Goal: Task Accomplishment & Management: Manage account settings

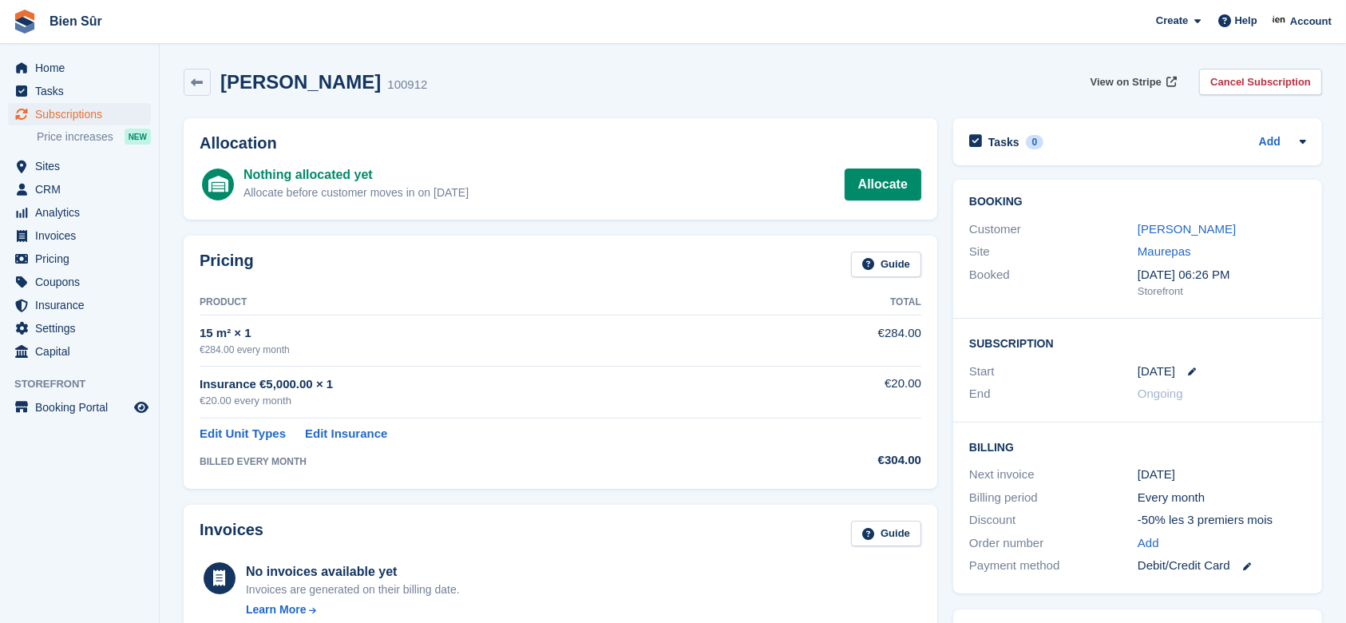
click at [1125, 78] on span "View on Stripe" at bounding box center [1126, 82] width 71 height 16
click at [1195, 227] on link "[PERSON_NAME]" at bounding box center [1187, 229] width 98 height 14
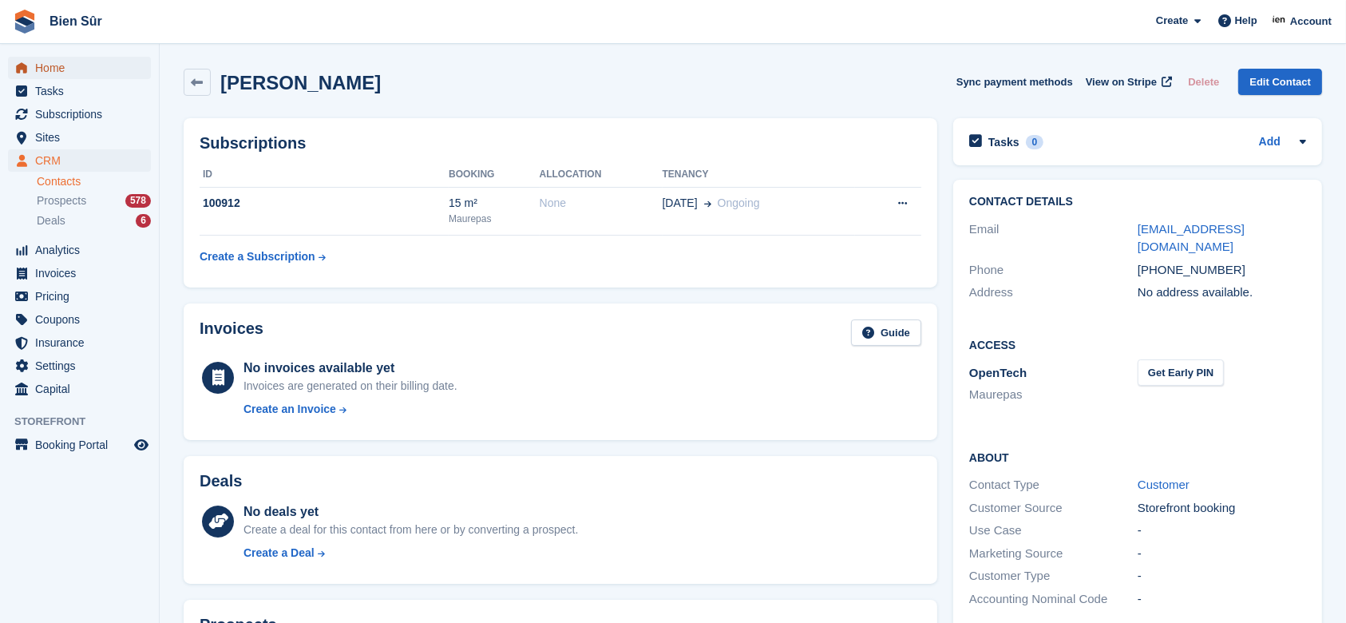
click at [65, 70] on span "Home" at bounding box center [83, 68] width 96 height 22
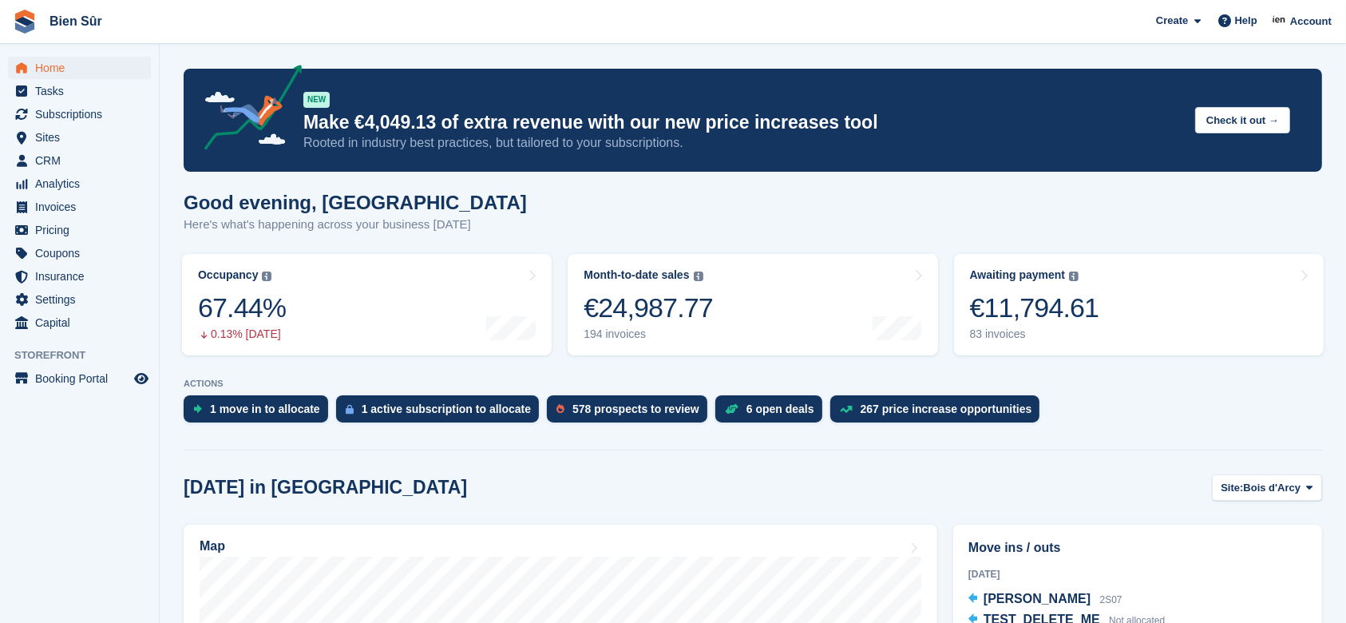
scroll to position [212, 0]
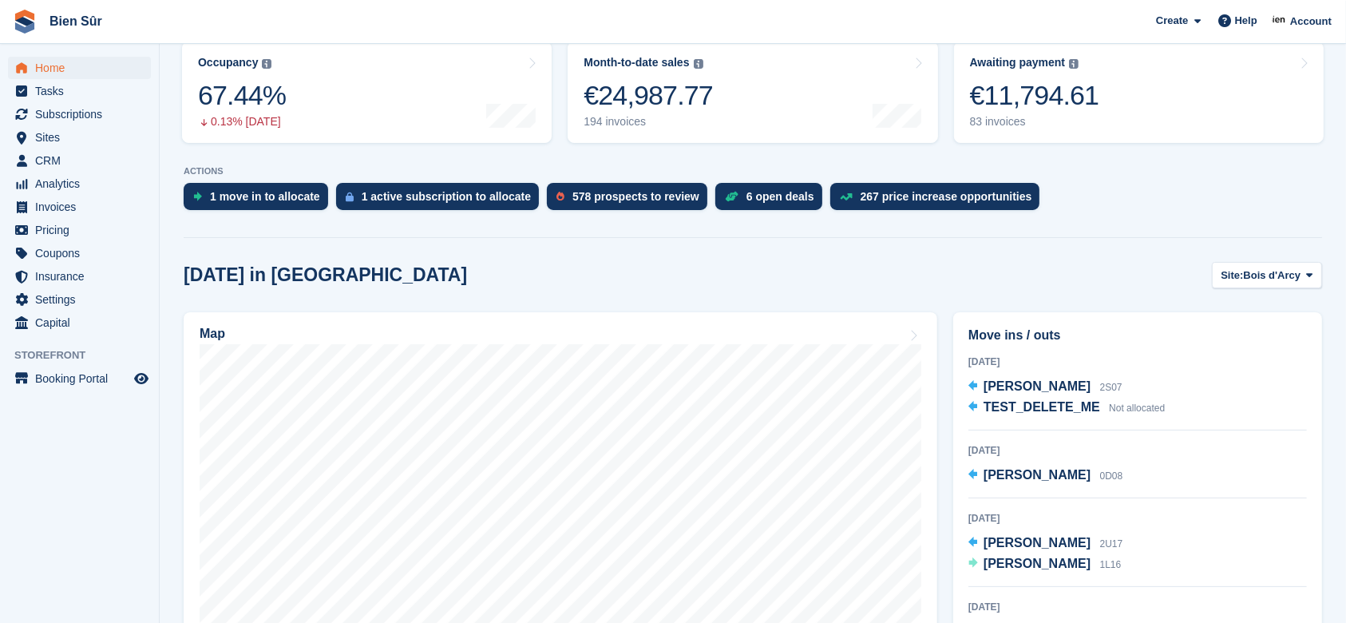
click at [1057, 476] on span "[PERSON_NAME]" at bounding box center [1037, 475] width 107 height 14
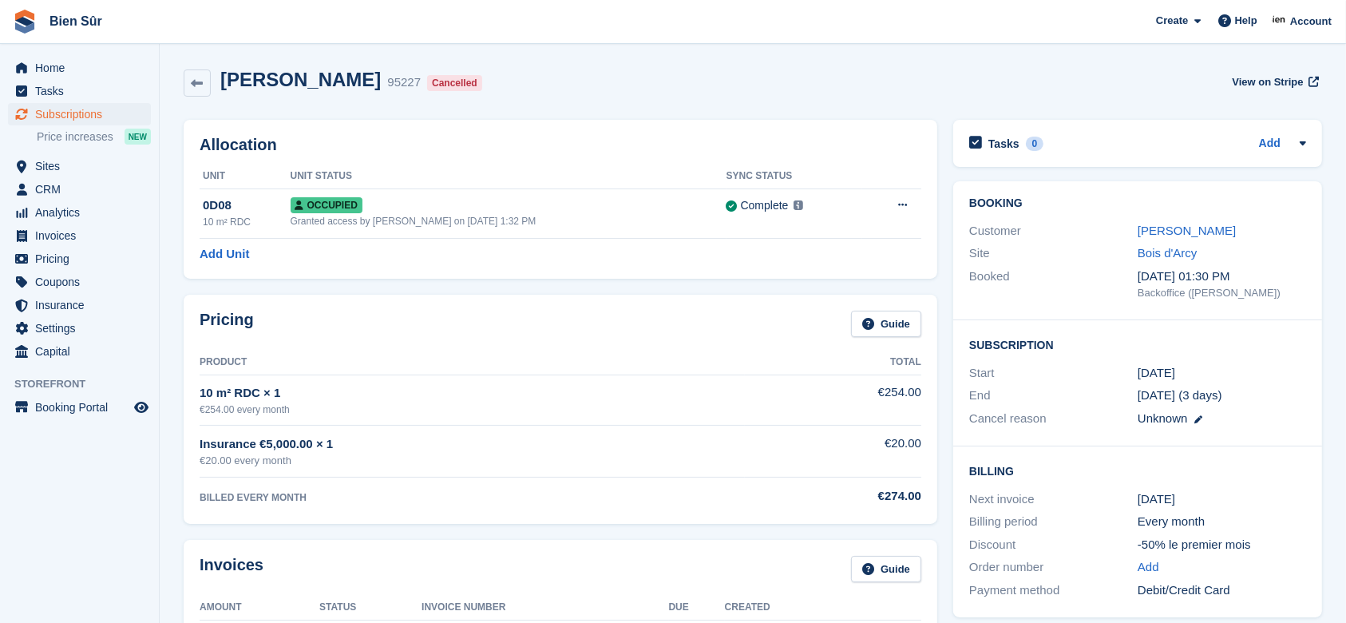
click at [1207, 227] on link "[PERSON_NAME]" at bounding box center [1187, 231] width 98 height 14
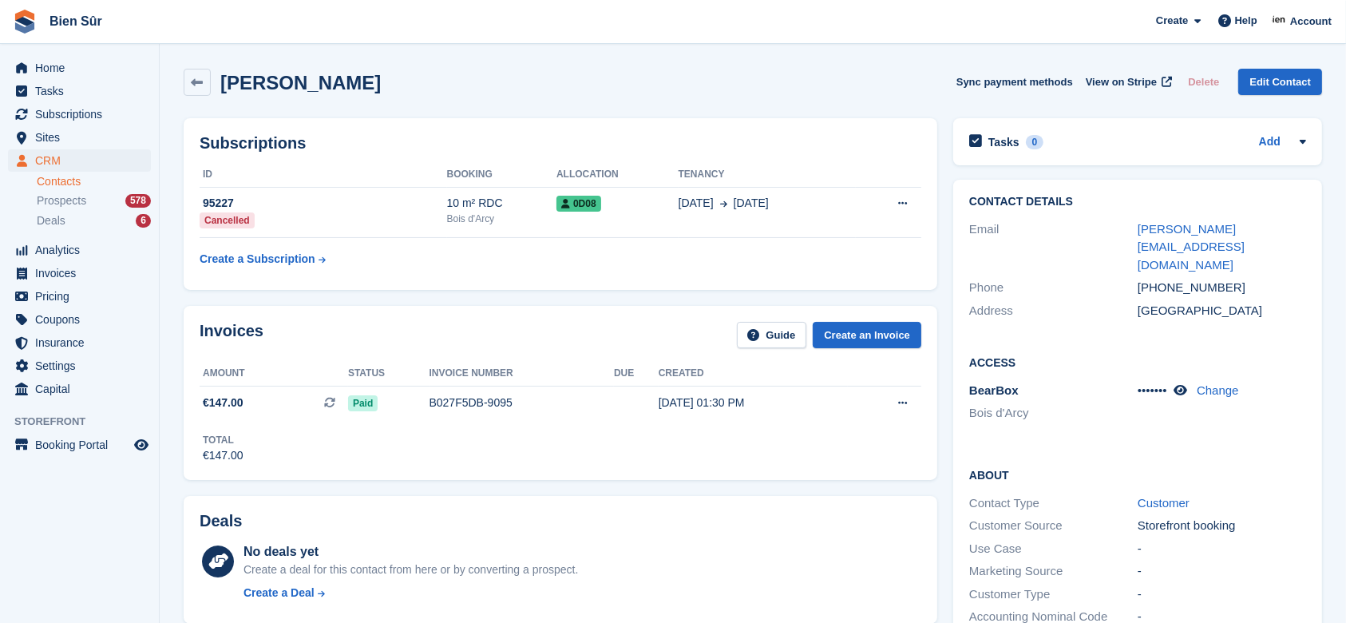
click at [196, 79] on icon at bounding box center [198, 83] width 12 height 12
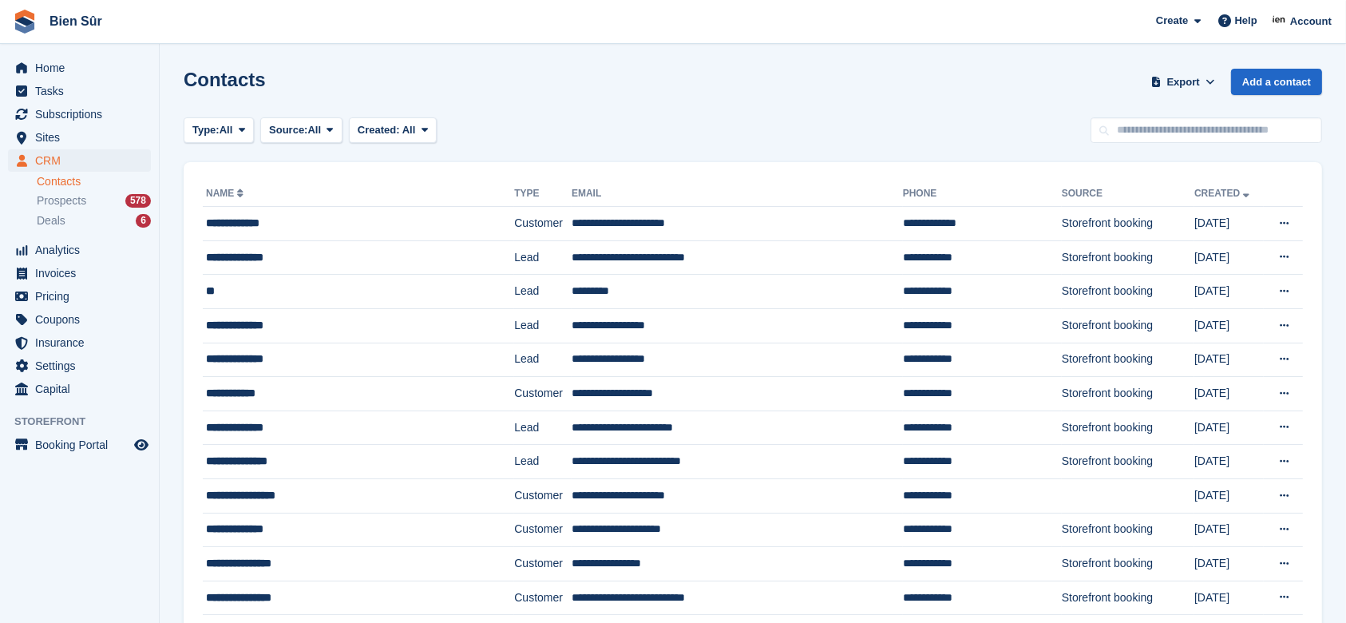
click at [572, 225] on td "**********" at bounding box center [737, 224] width 331 height 34
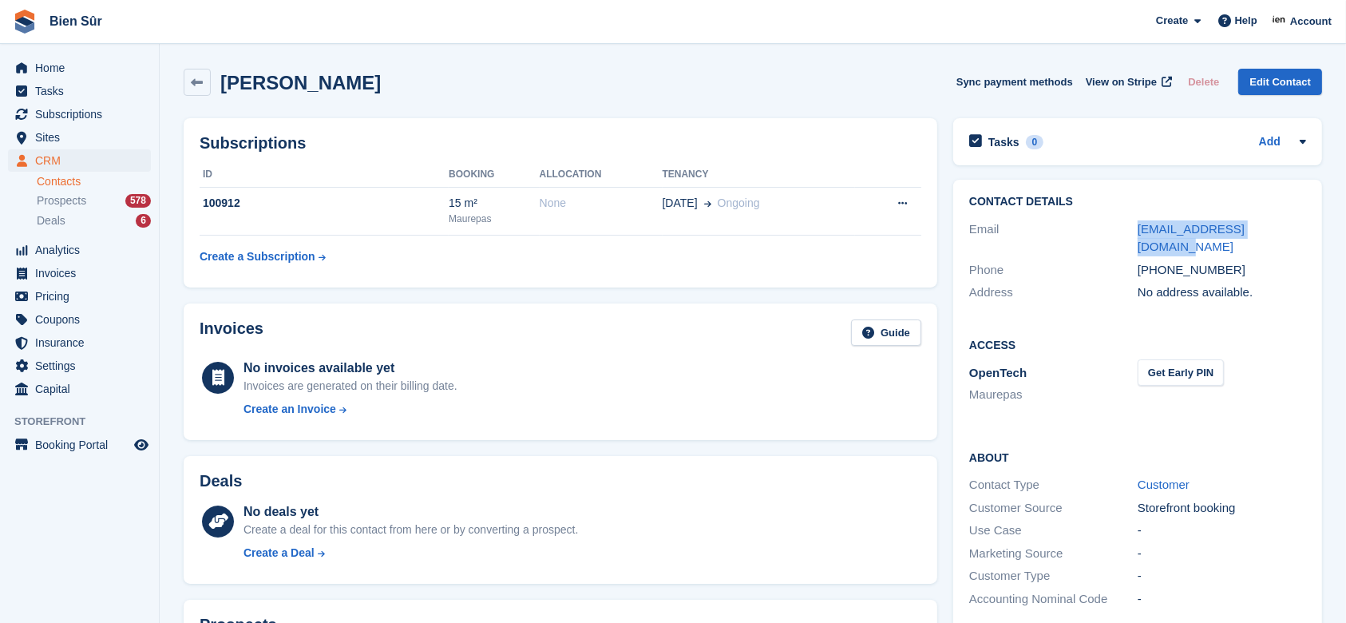
drag, startPoint x: 1299, startPoint y: 228, endPoint x: 1132, endPoint y: 228, distance: 167.7
click at [1132, 228] on div "Email r.success2022@gmail.com" at bounding box center [1137, 238] width 337 height 41
copy div "r.success2022@gmail.com"
click at [400, 216] on td "100912" at bounding box center [324, 211] width 249 height 49
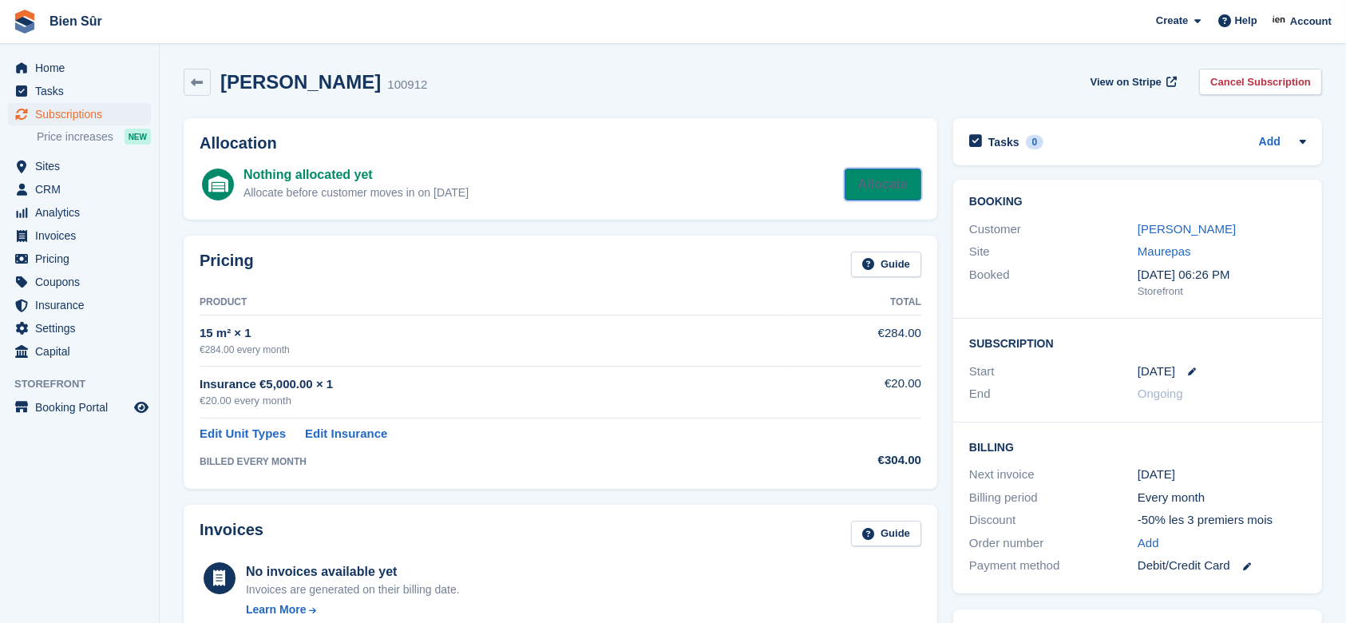
click at [870, 185] on link "Allocate" at bounding box center [883, 184] width 77 height 32
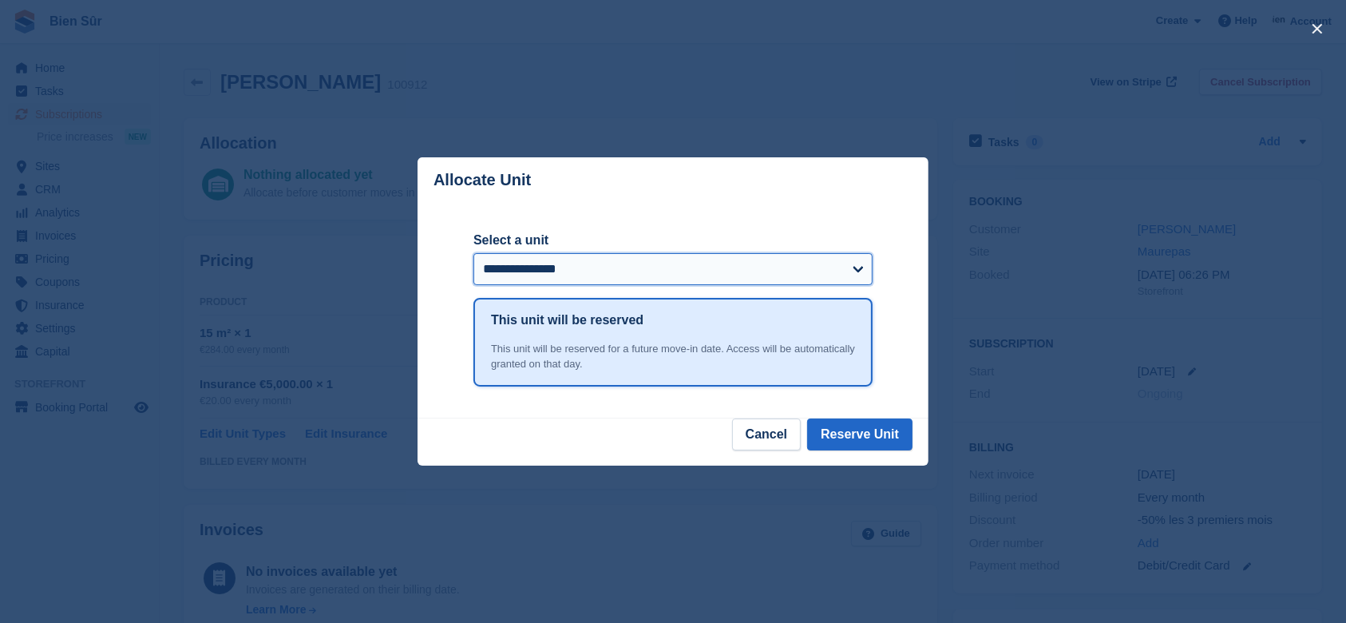
click at [792, 272] on select "**********" at bounding box center [673, 269] width 399 height 32
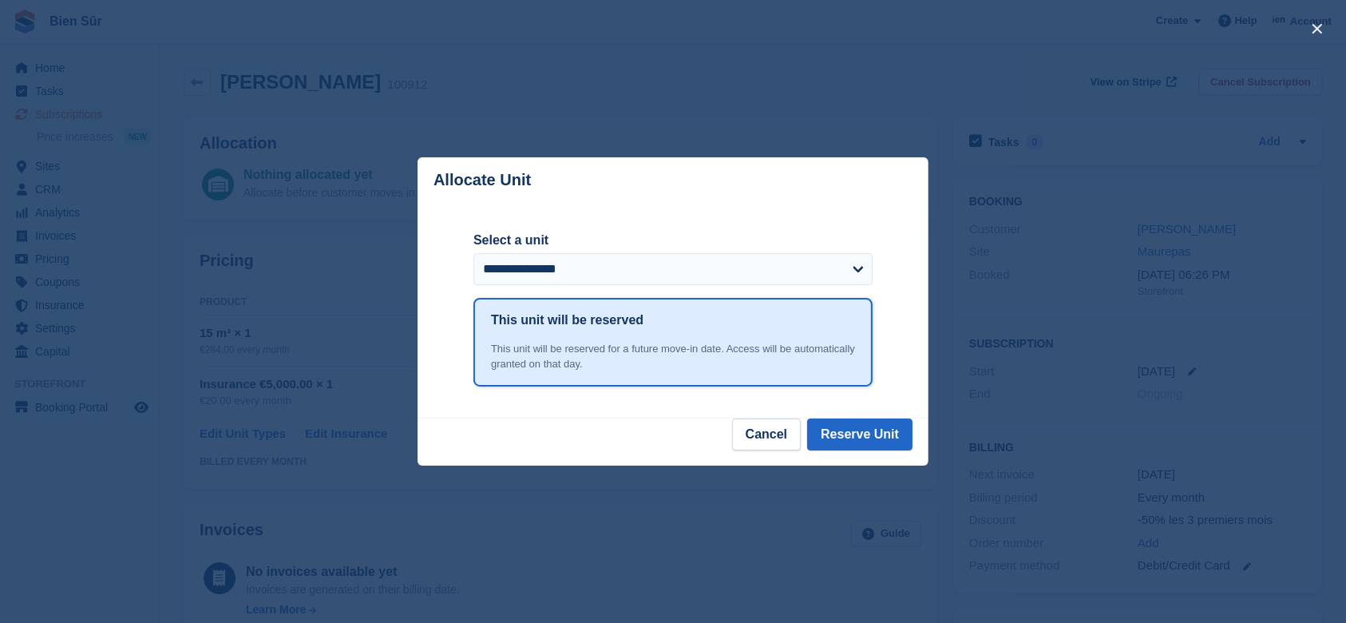
click at [999, 133] on div "close" at bounding box center [673, 311] width 1346 height 623
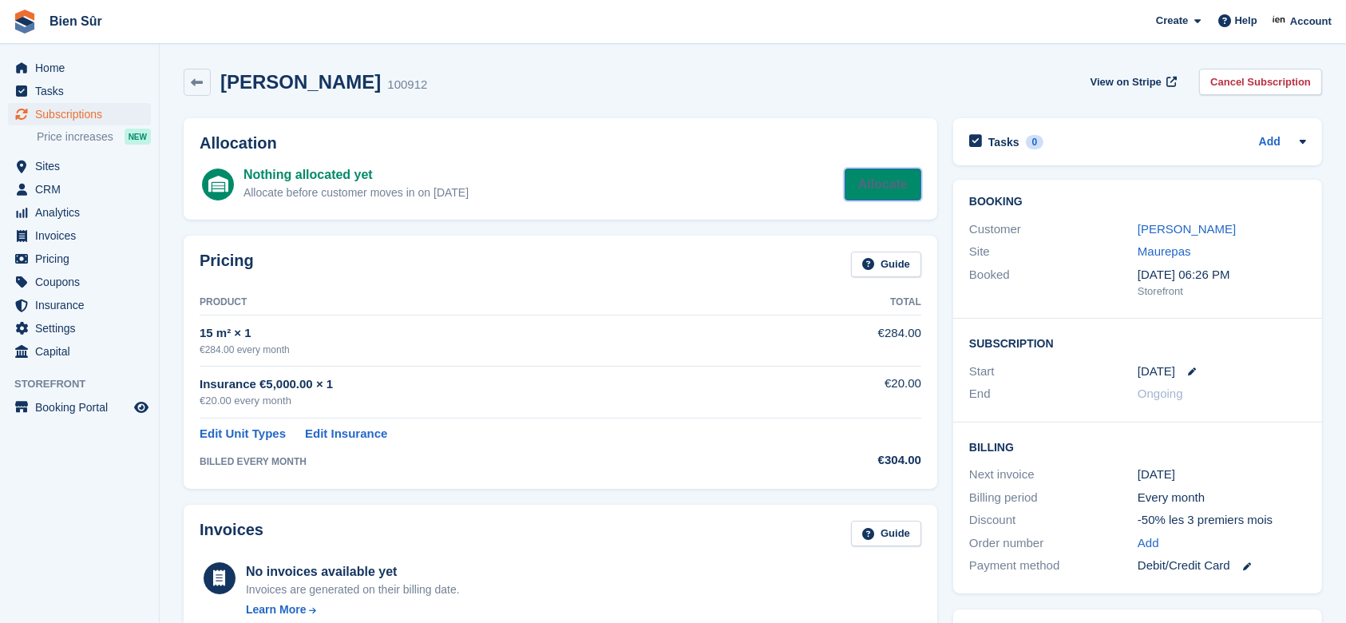
click at [866, 191] on link "Allocate" at bounding box center [883, 184] width 77 height 32
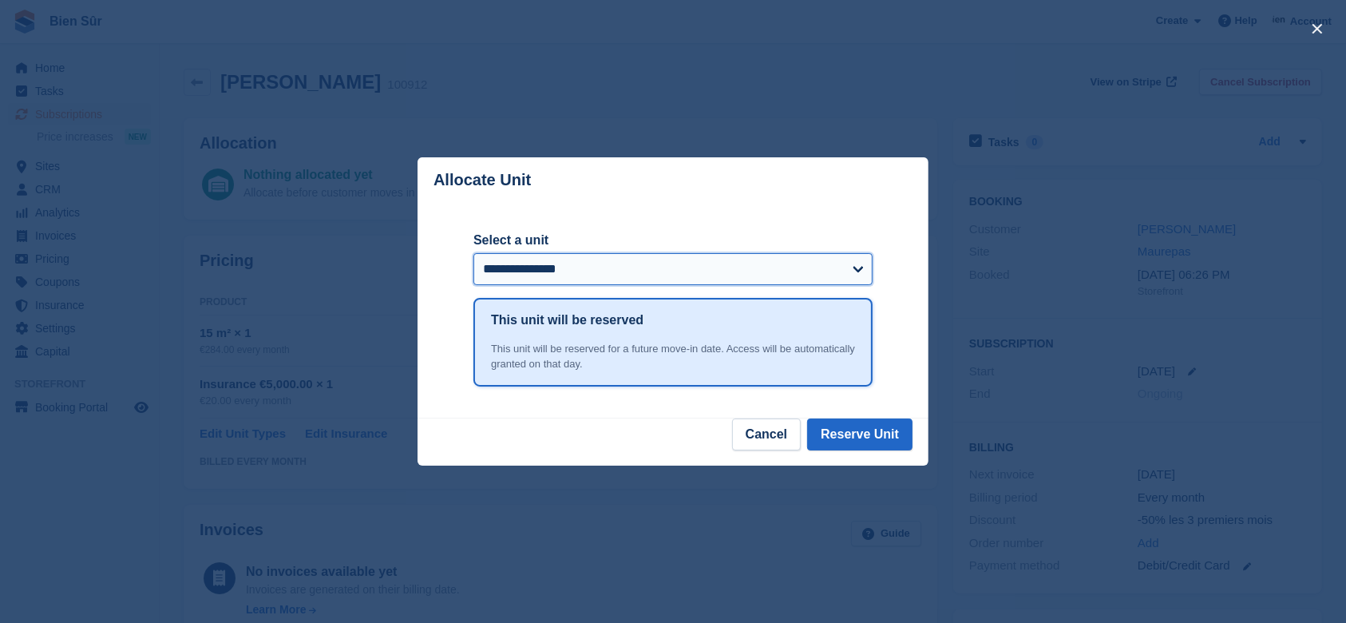
click at [847, 278] on select "**********" at bounding box center [673, 269] width 399 height 32
select select "*****"
click at [474, 254] on select "**********" at bounding box center [673, 269] width 399 height 32
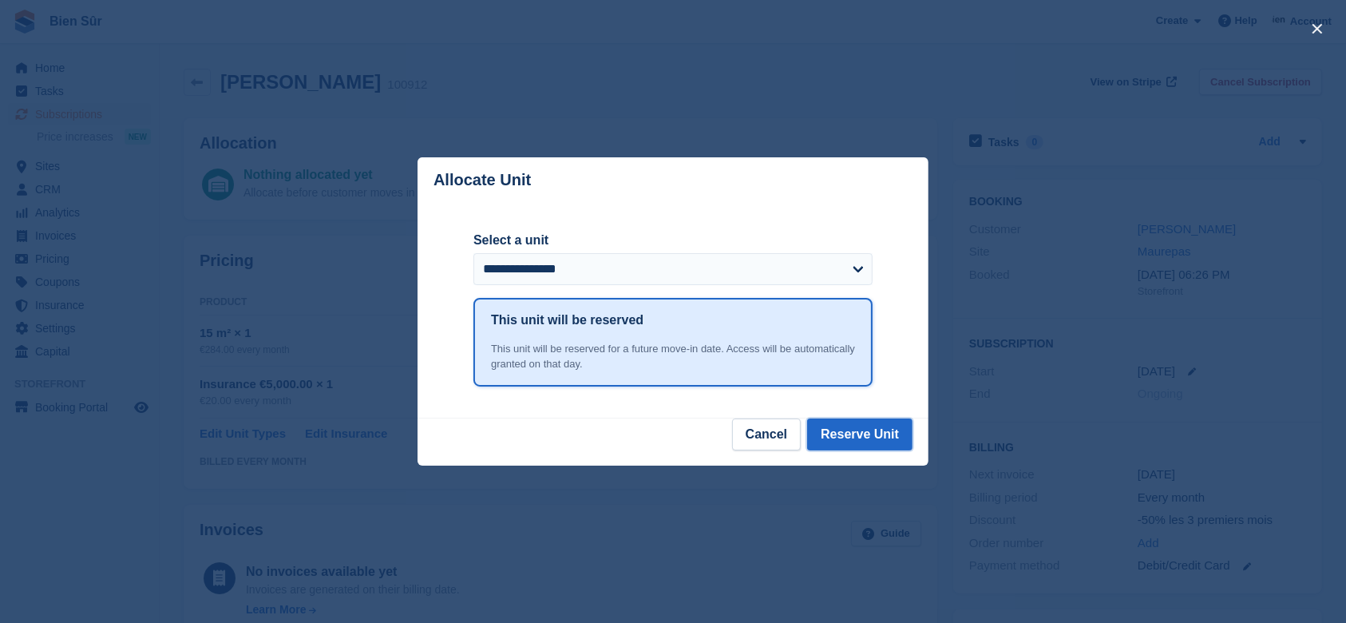
click at [833, 441] on button "Reserve Unit" at bounding box center [859, 434] width 105 height 32
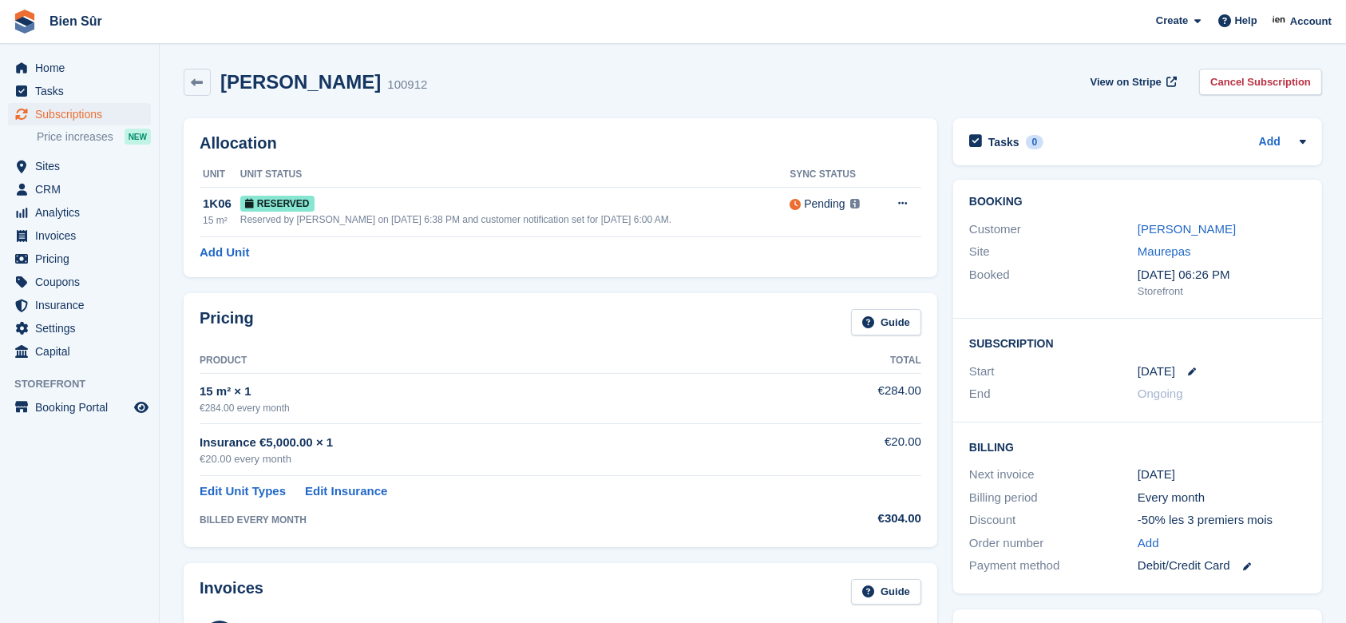
click at [1175, 233] on link "[PERSON_NAME]" at bounding box center [1187, 229] width 98 height 14
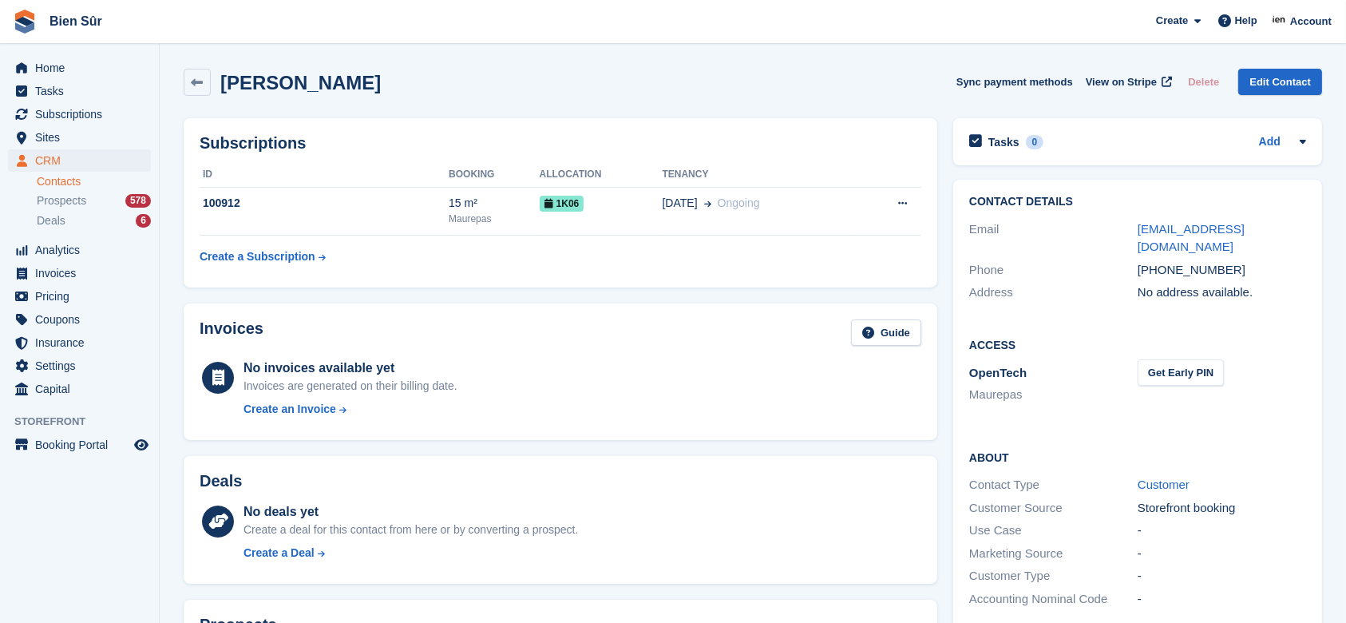
click at [1201, 367] on div "Get Early PIN" at bounding box center [1222, 386] width 168 height 44
click at [1187, 359] on button "Get Early PIN" at bounding box center [1181, 372] width 86 height 26
click at [1187, 367] on icon at bounding box center [1181, 373] width 14 height 12
drag, startPoint x: 1179, startPoint y: 351, endPoint x: 1137, endPoint y: 351, distance: 41.5
click at [1138, 364] on div "958530 Change" at bounding box center [1222, 373] width 168 height 18
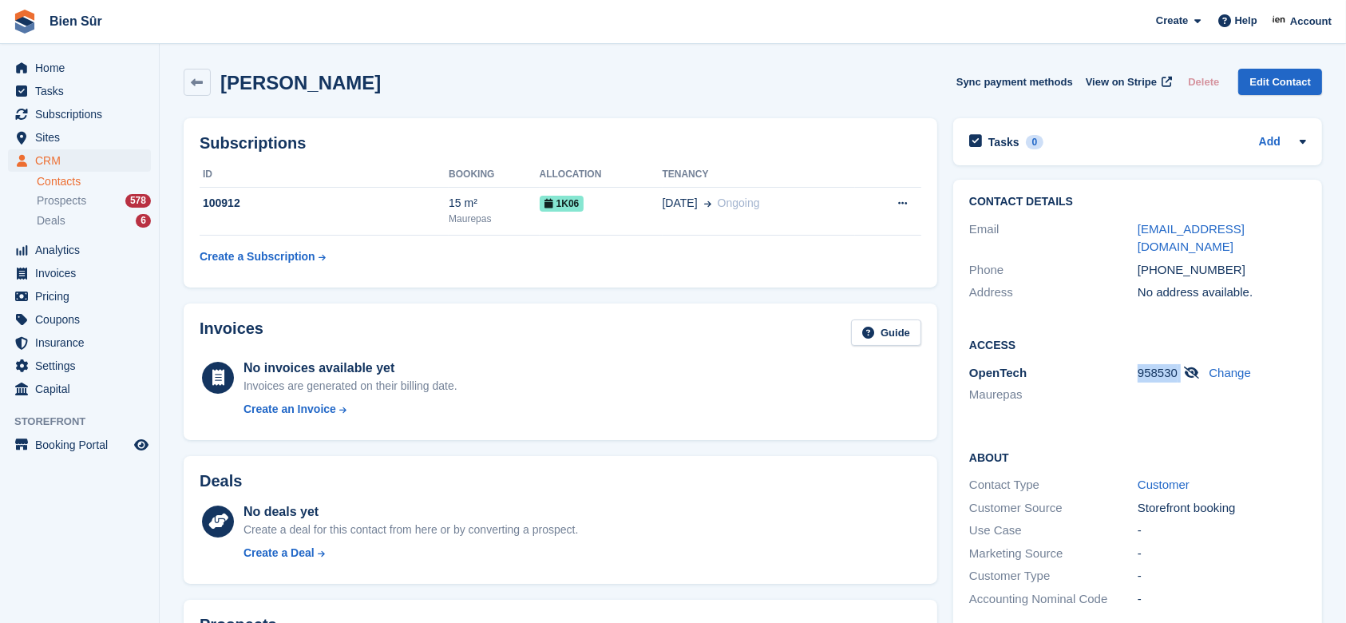
copy div "958530"
click at [319, 221] on td "100912" at bounding box center [324, 211] width 249 height 49
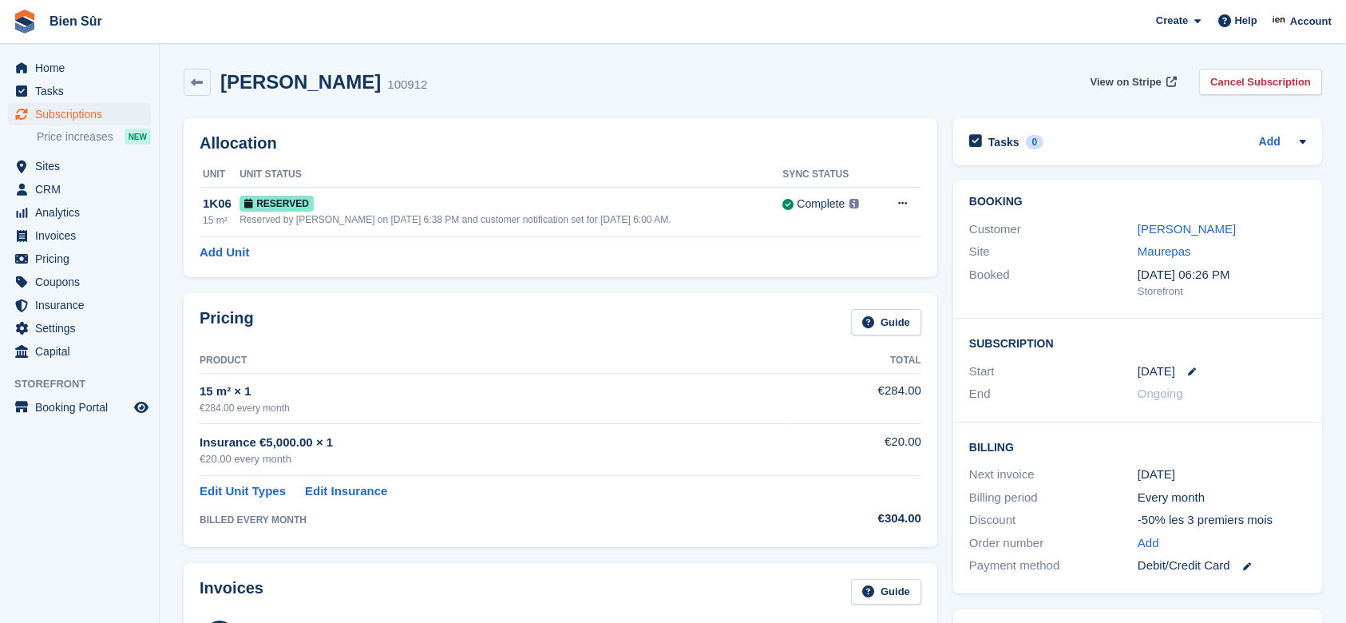
click at [1124, 80] on span "View on Stripe" at bounding box center [1126, 82] width 71 height 16
